Goal: Task Accomplishment & Management: Use online tool/utility

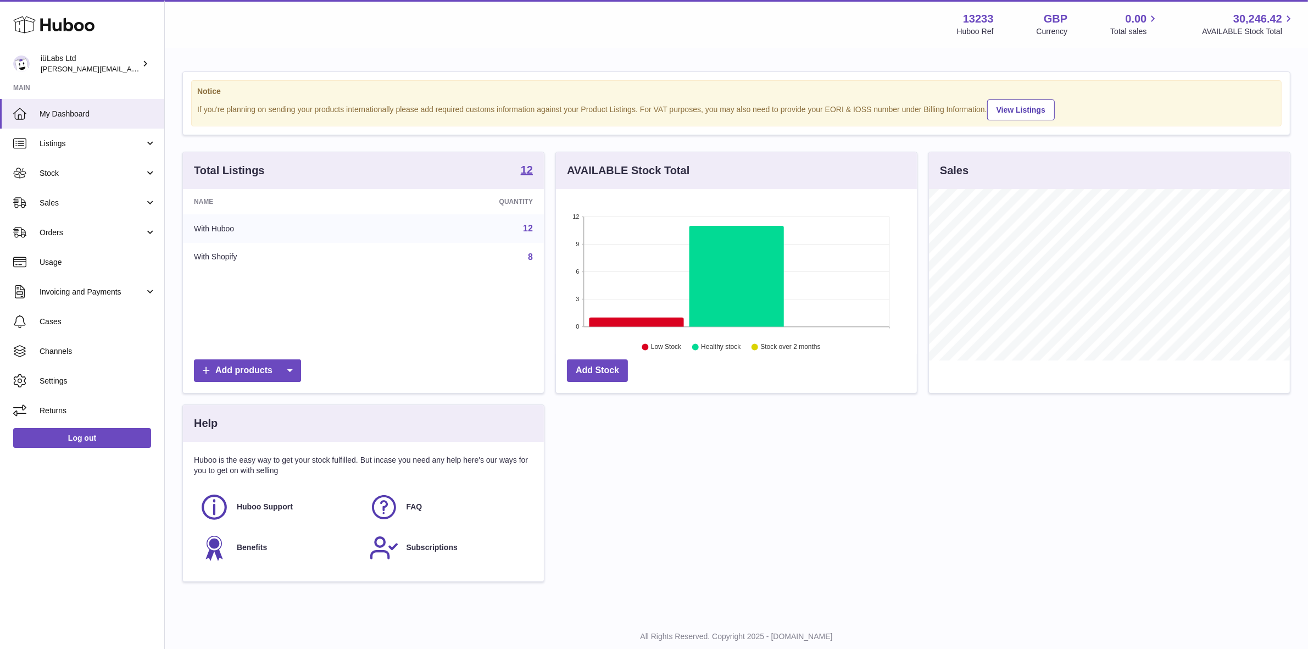
scroll to position [171, 361]
click at [120, 201] on span "Sales" at bounding box center [92, 203] width 105 height 10
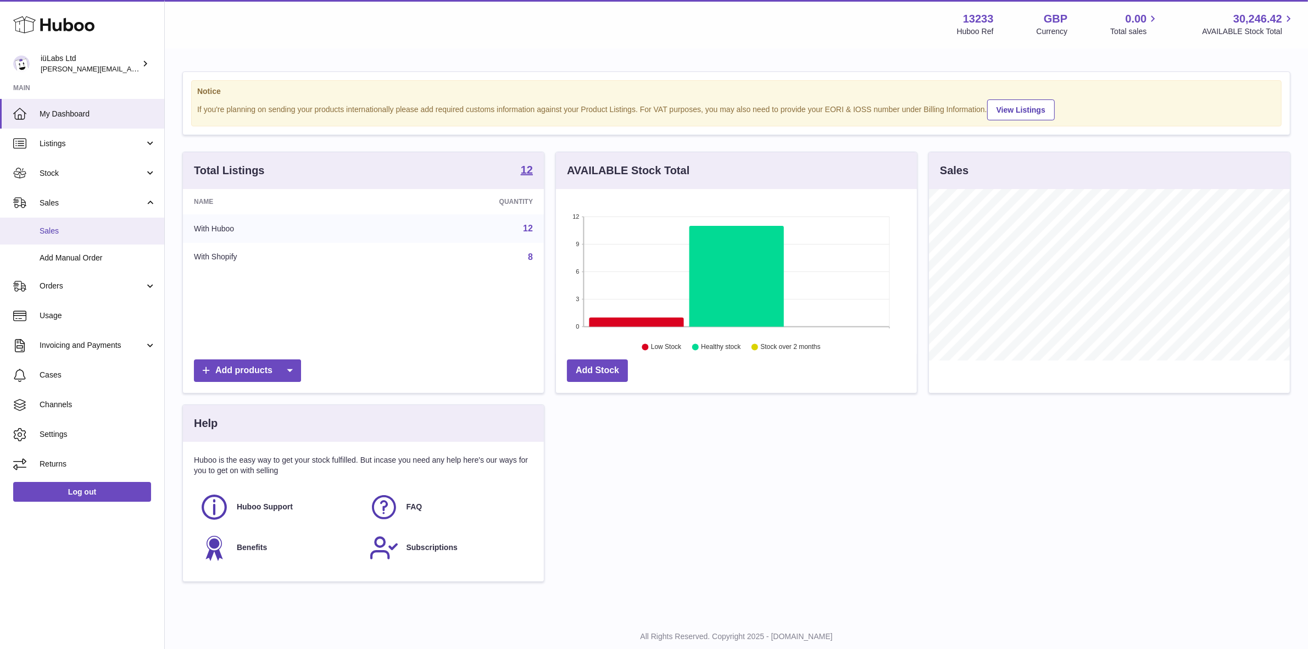
click at [122, 223] on link "Sales" at bounding box center [82, 231] width 164 height 27
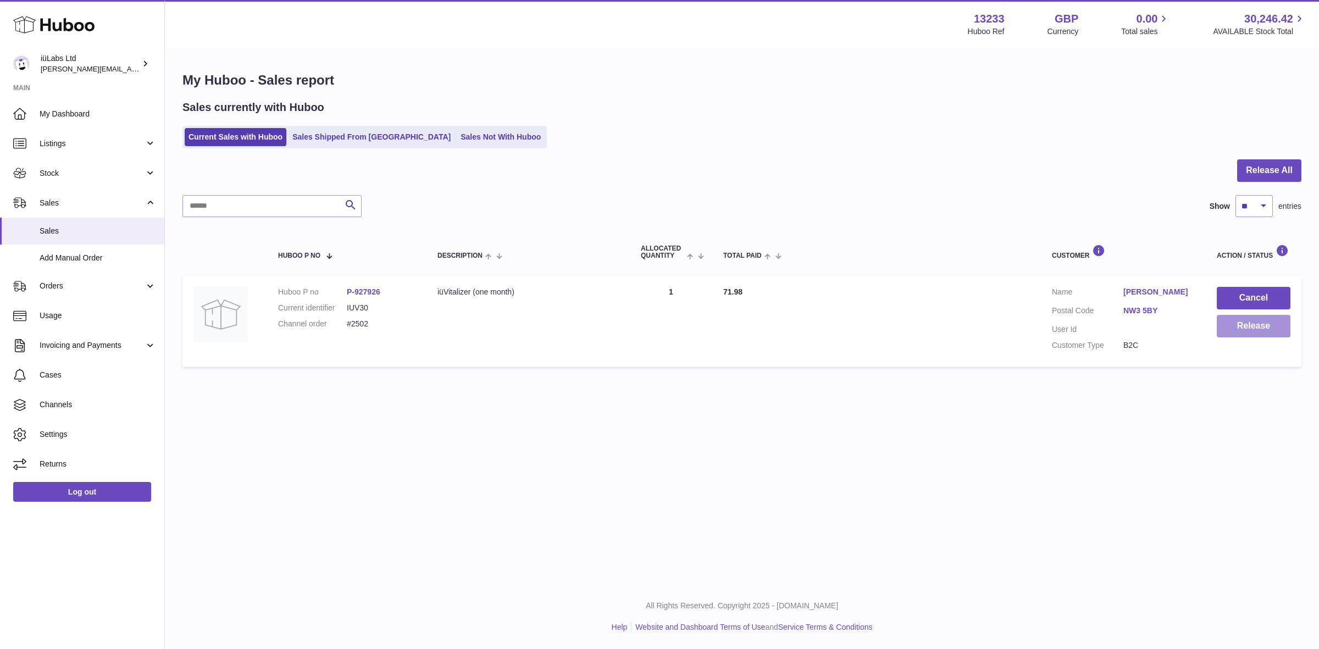
click at [1276, 322] on button "Release" at bounding box center [1253, 326] width 74 height 23
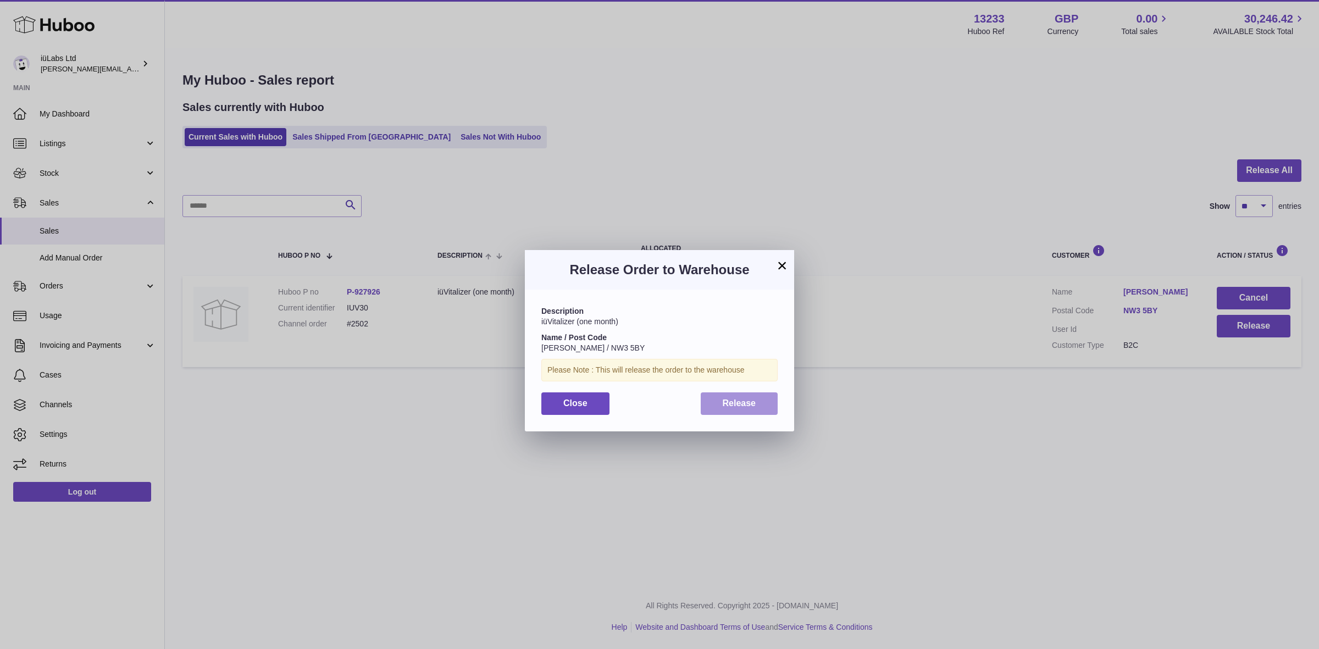
click at [750, 411] on button "Release" at bounding box center [738, 403] width 77 height 23
